Goal: Transaction & Acquisition: Book appointment/travel/reservation

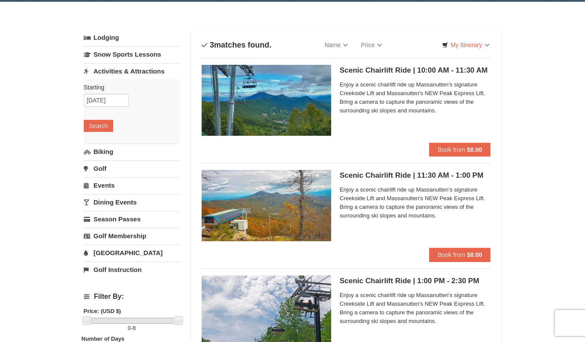
scroll to position [27, 0]
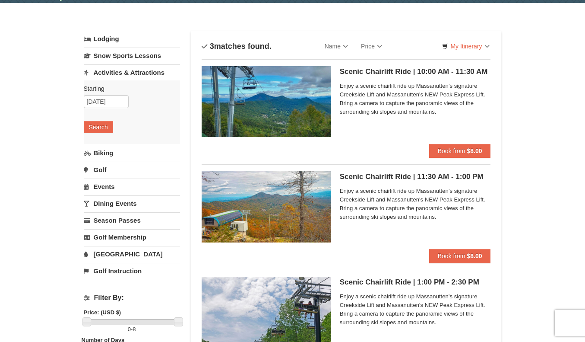
click at [416, 102] on span "Enjoy a scenic chairlift ride up Massanutten’s signature Creekside Lift and Mas…" at bounding box center [415, 99] width 151 height 35
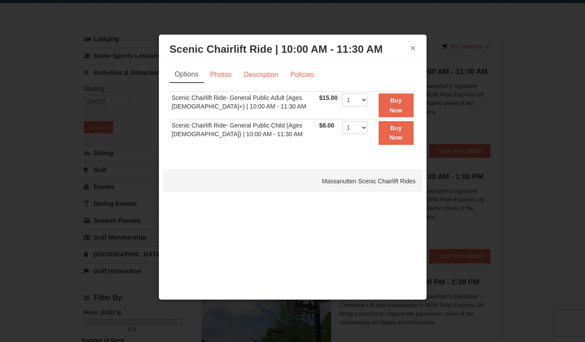
click at [413, 47] on button "×" at bounding box center [413, 48] width 5 height 9
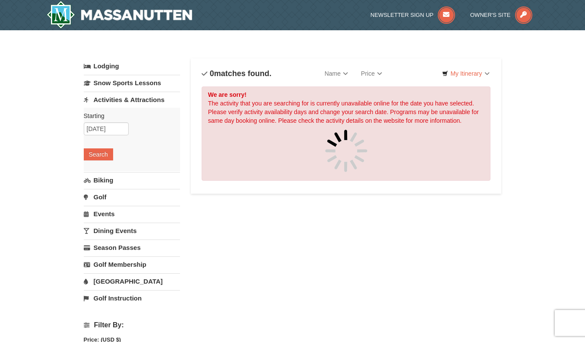
click at [114, 230] on link "Dining Events" at bounding box center [132, 230] width 96 height 16
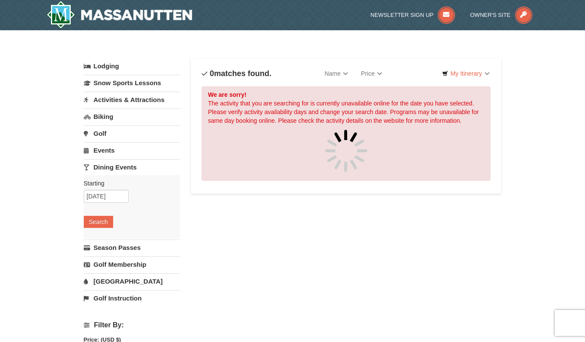
click at [136, 101] on link "Activities & Attractions" at bounding box center [132, 100] width 96 height 16
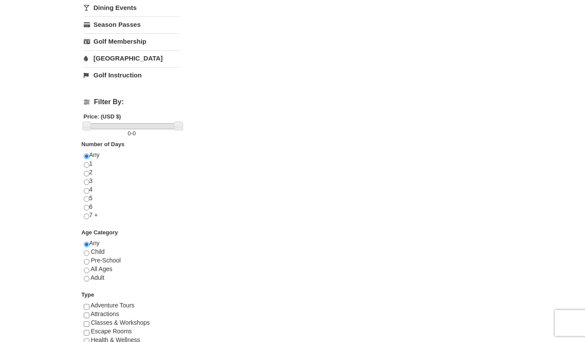
scroll to position [302, 0]
